Goal: Task Accomplishment & Management: Use online tool/utility

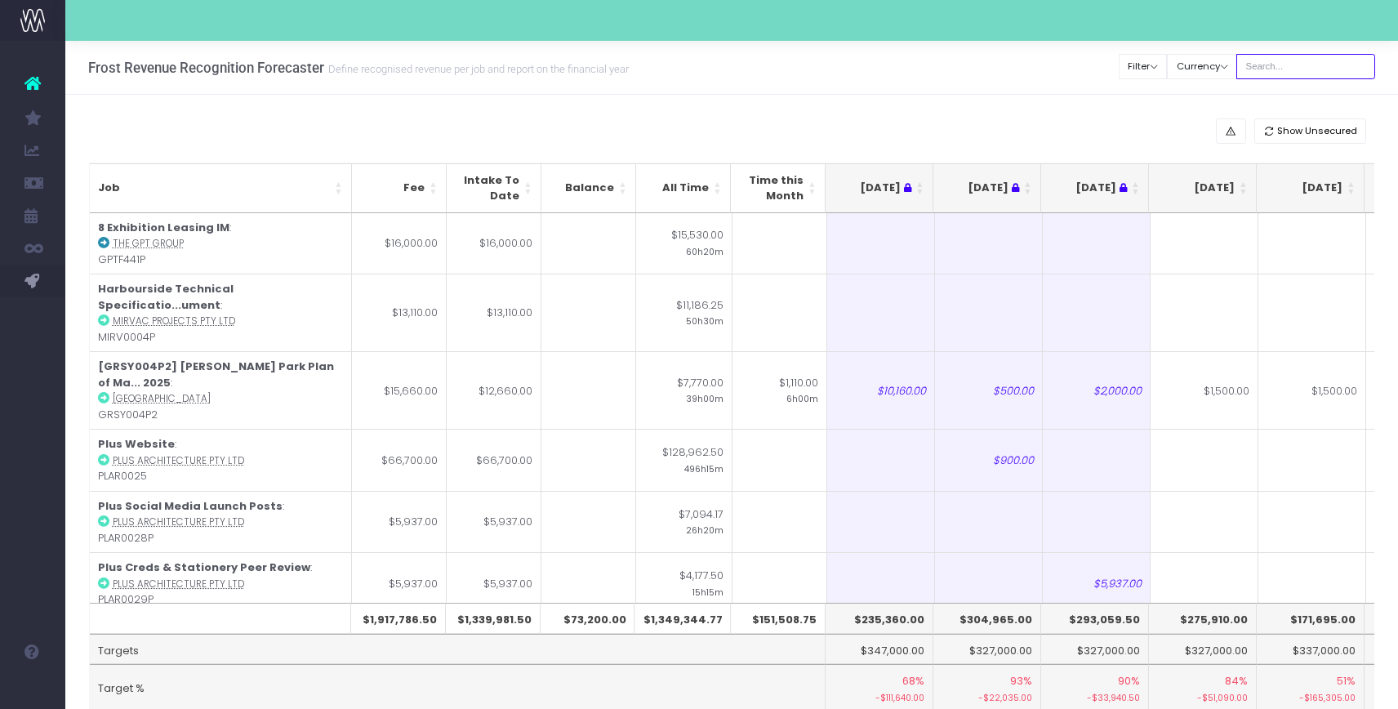
click at [1290, 63] on input "text" at bounding box center [1306, 66] width 139 height 25
type input "[PERSON_NAME]"
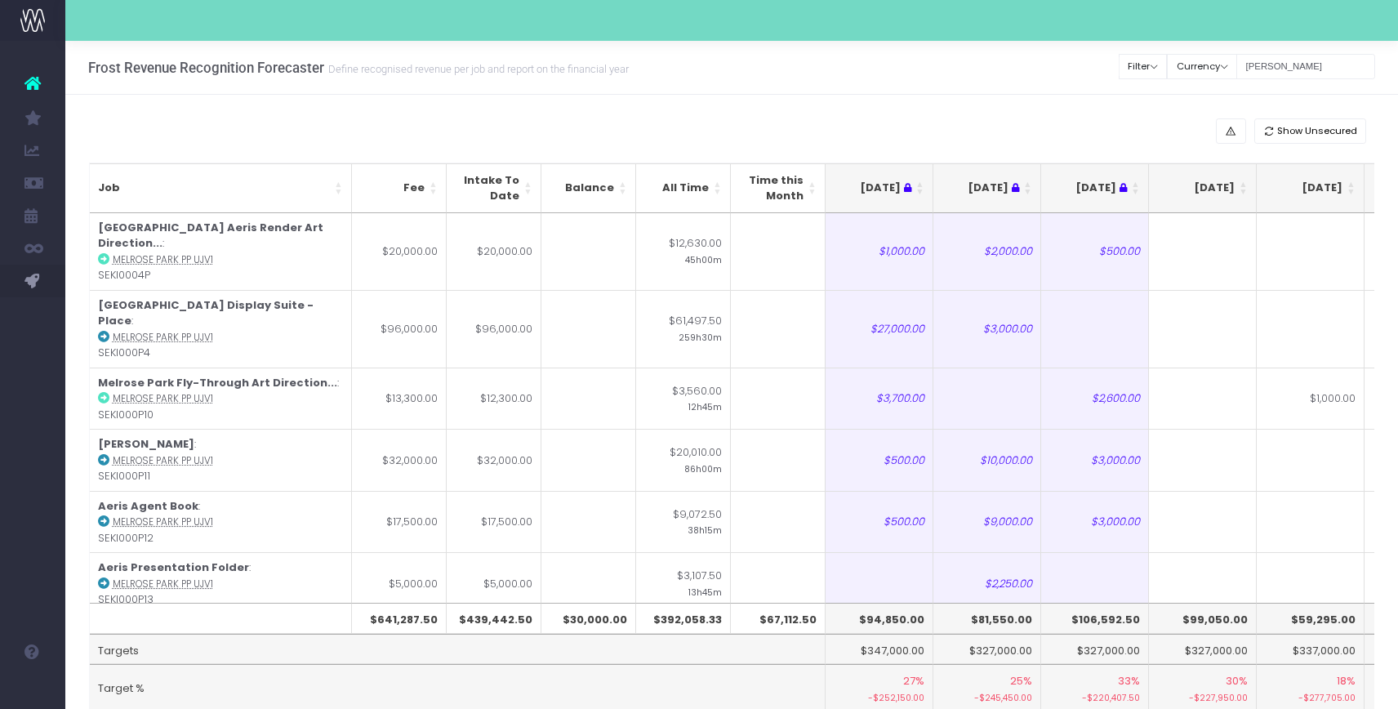
click at [1243, 191] on th "[DATE]" at bounding box center [1203, 188] width 108 height 50
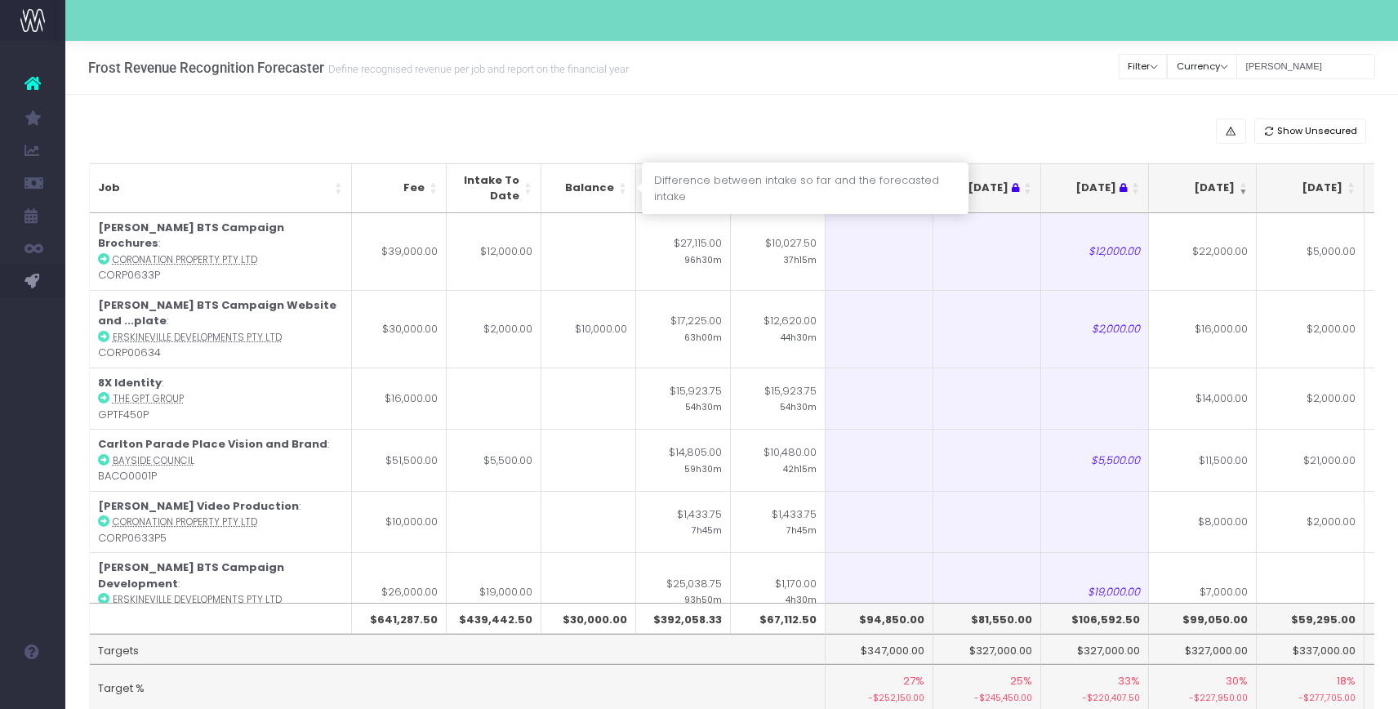
click at [622, 192] on th "Balance" at bounding box center [589, 188] width 95 height 50
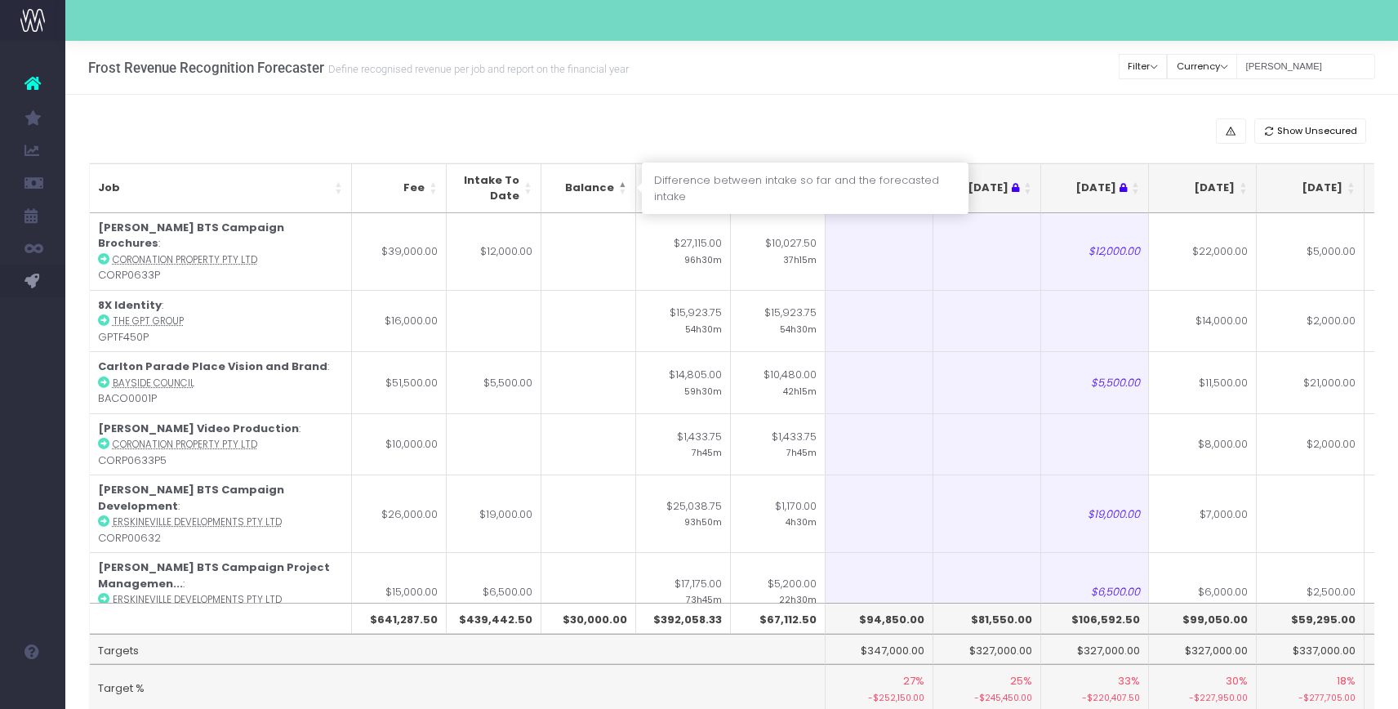
click at [622, 192] on th "Balance" at bounding box center [589, 188] width 95 height 50
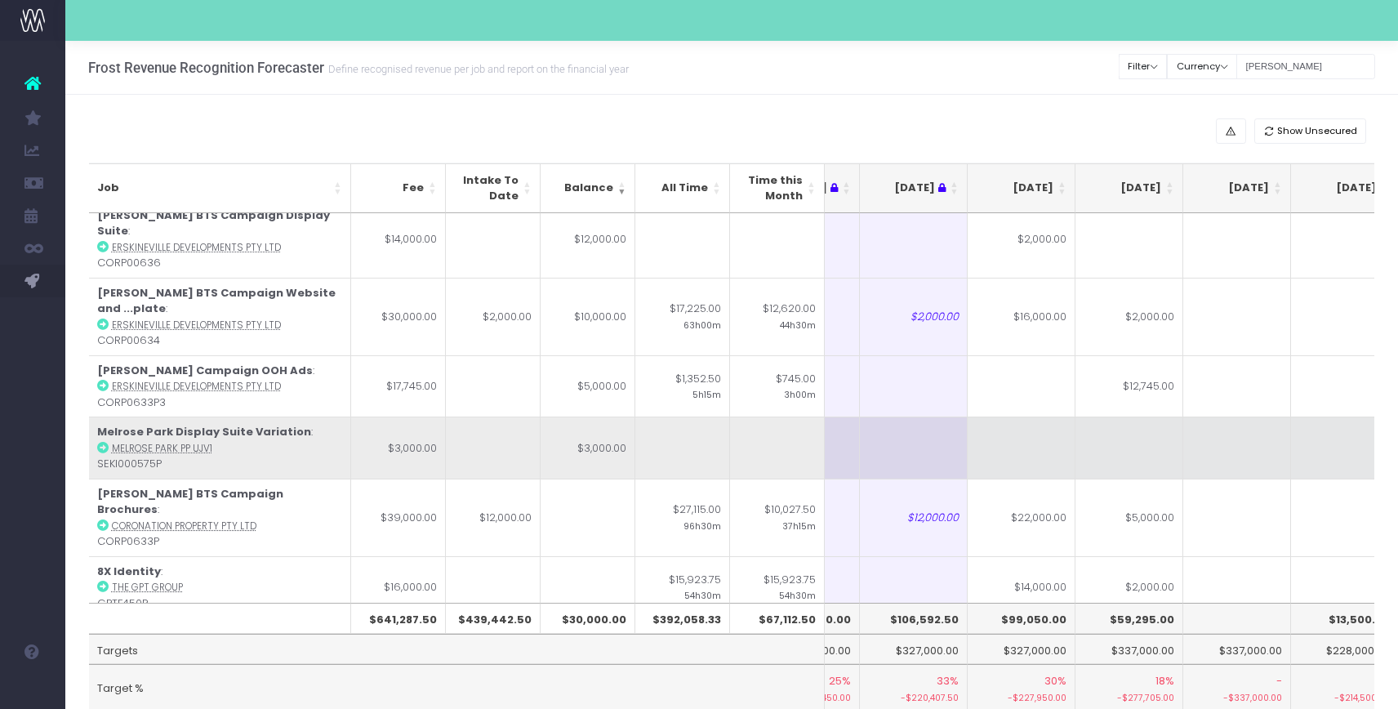
click at [1012, 424] on td at bounding box center [1022, 448] width 108 height 62
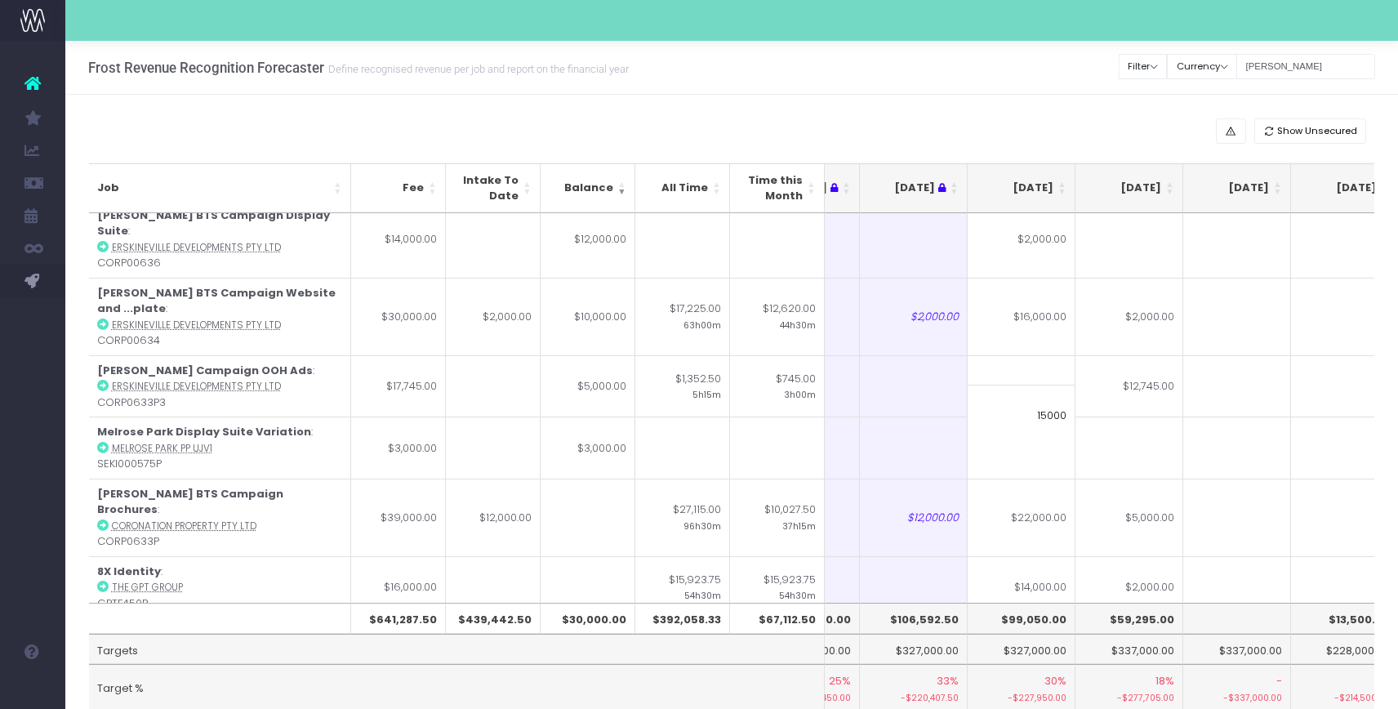
type input "1500"
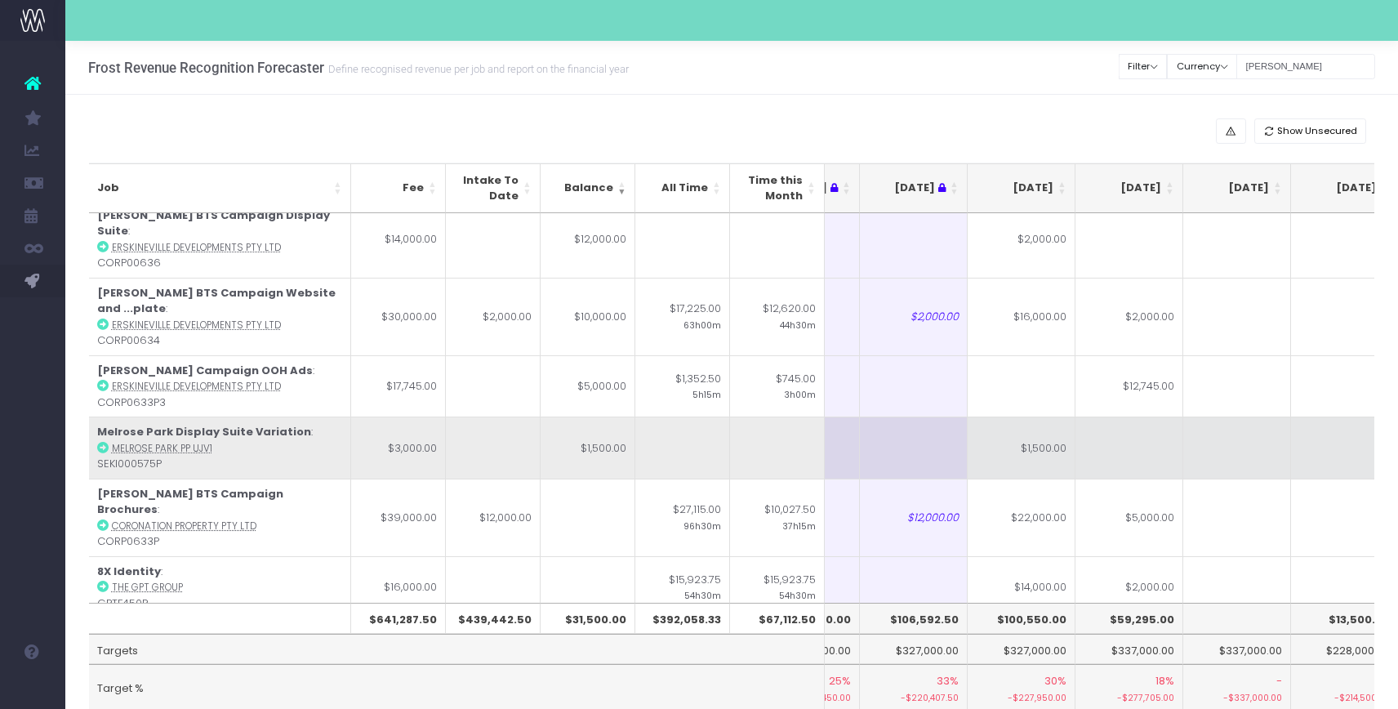
click at [1121, 428] on td at bounding box center [1130, 448] width 108 height 62
type input "1500"
